Goal: Information Seeking & Learning: Learn about a topic

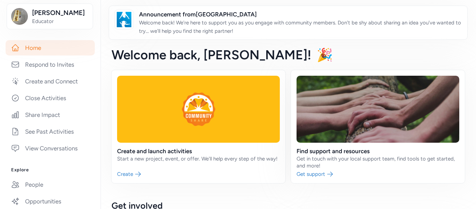
scroll to position [94, 0]
click at [67, 60] on link "Respond to Invites" at bounding box center [50, 63] width 89 height 15
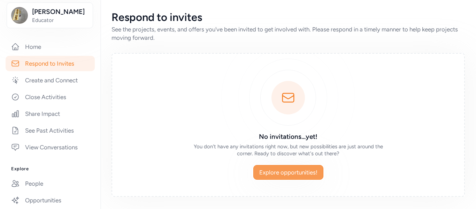
click at [271, 175] on span "Explore opportunities!" at bounding box center [288, 172] width 58 height 8
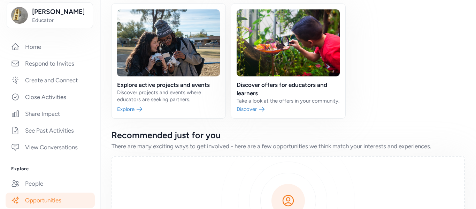
scroll to position [68, 0]
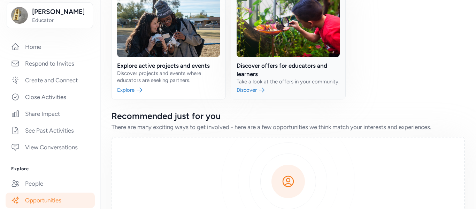
click at [241, 95] on link at bounding box center [288, 42] width 114 height 114
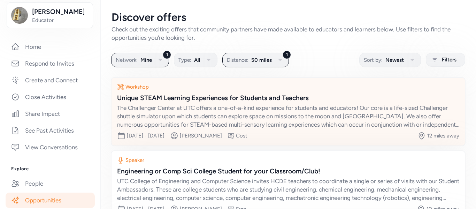
click at [212, 94] on div "Unique STEAM Learning Experiences for Students and Teachers" at bounding box center [288, 98] width 342 height 10
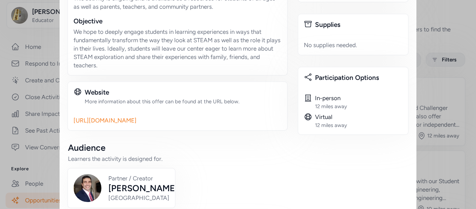
scroll to position [352, 0]
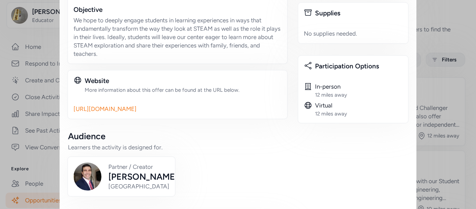
click at [234, 104] on link "[URL][DOMAIN_NAME]" at bounding box center [177, 108] width 208 height 8
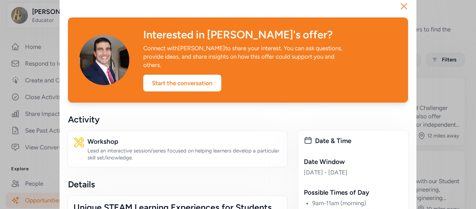
scroll to position [0, 0]
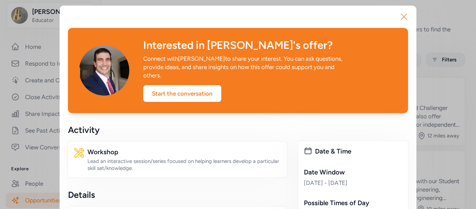
click at [398, 18] on icon "button" at bounding box center [403, 16] width 11 height 11
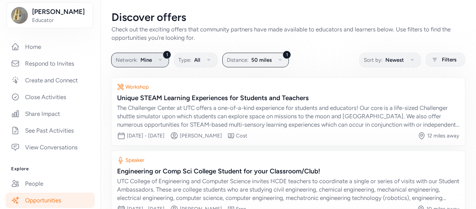
click at [144, 61] on span "Mine" at bounding box center [145, 60] width 11 height 8
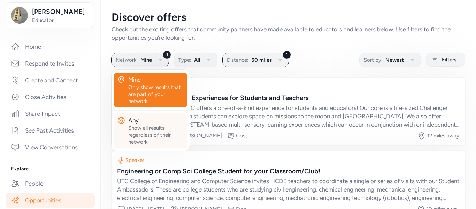
click at [142, 125] on div "Show all results regardless of their network." at bounding box center [156, 134] width 56 height 21
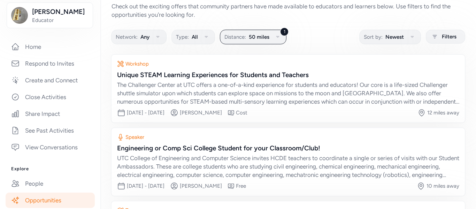
scroll to position [2, 0]
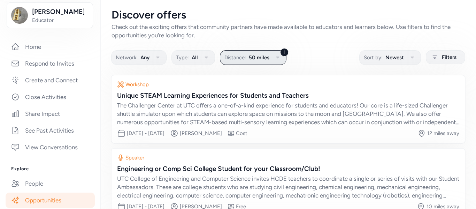
click at [274, 58] on icon "button" at bounding box center [277, 57] width 8 height 8
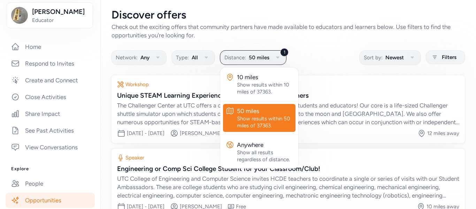
click at [328, 58] on div "Network: Any Type: All 1 Distance: 50 miles 10 miles Show results within 10 mil…" at bounding box center [287, 57] width 353 height 14
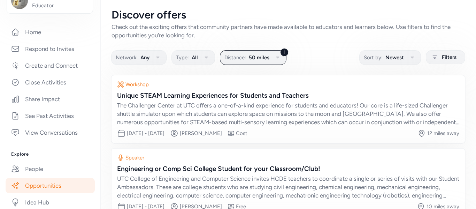
scroll to position [0, 0]
